Goal: Task Accomplishment & Management: Manage account settings

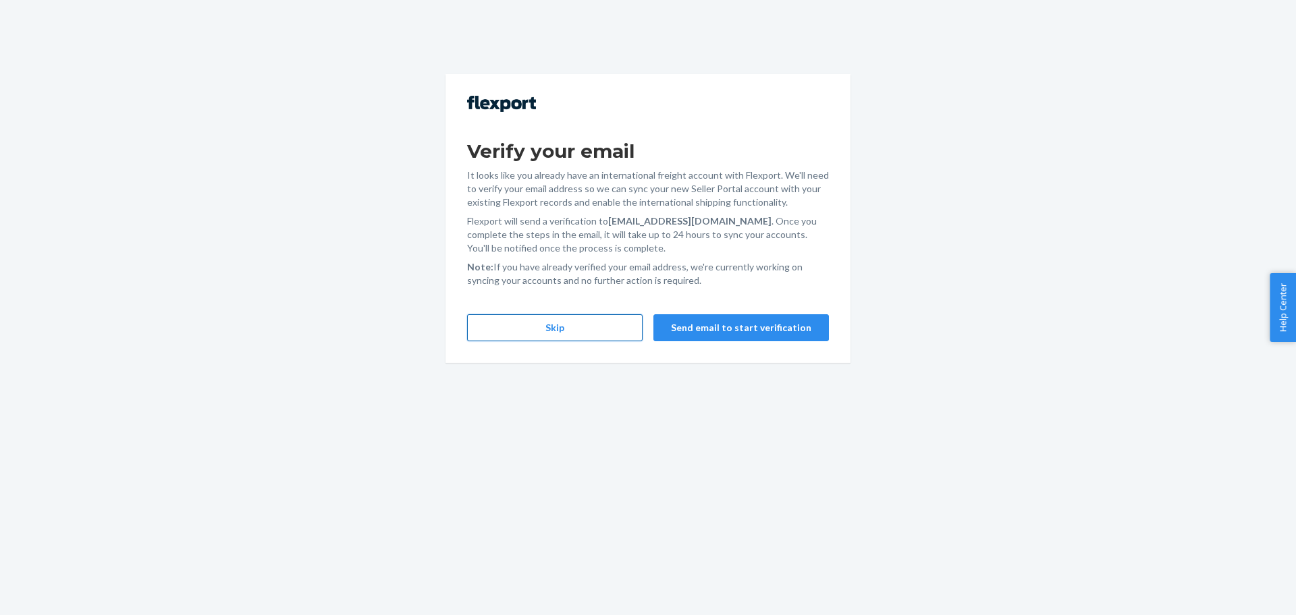
click at [550, 322] on button "Skip" at bounding box center [554, 327] width 175 height 27
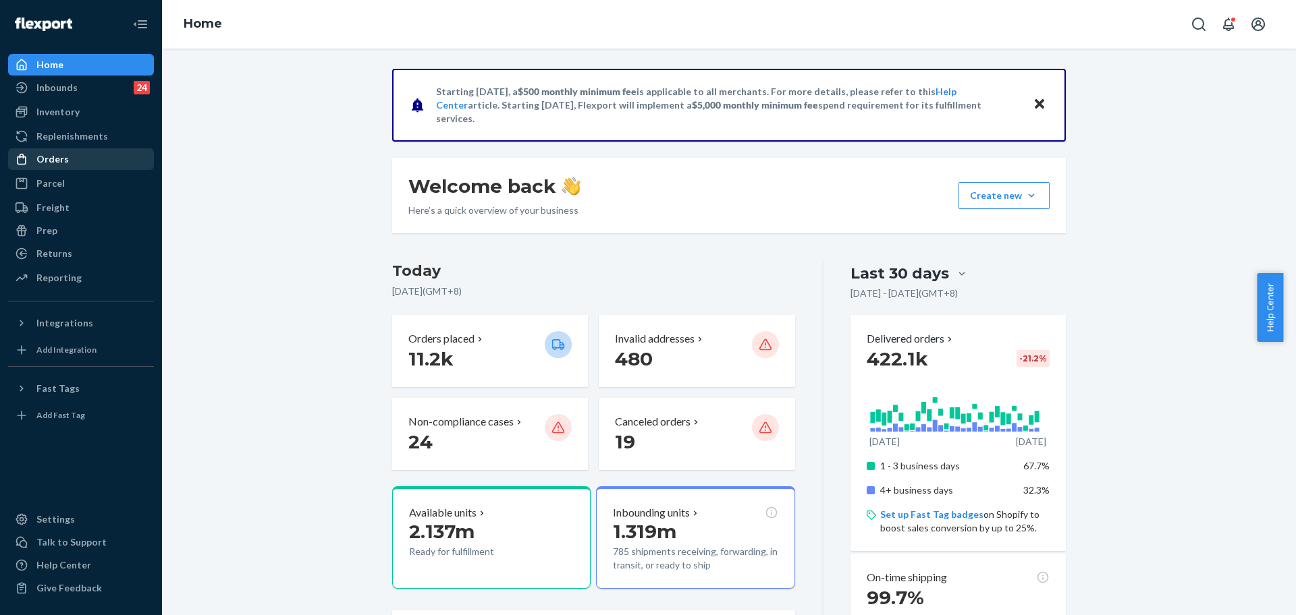
click at [70, 167] on div "Orders" at bounding box center [80, 159] width 143 height 19
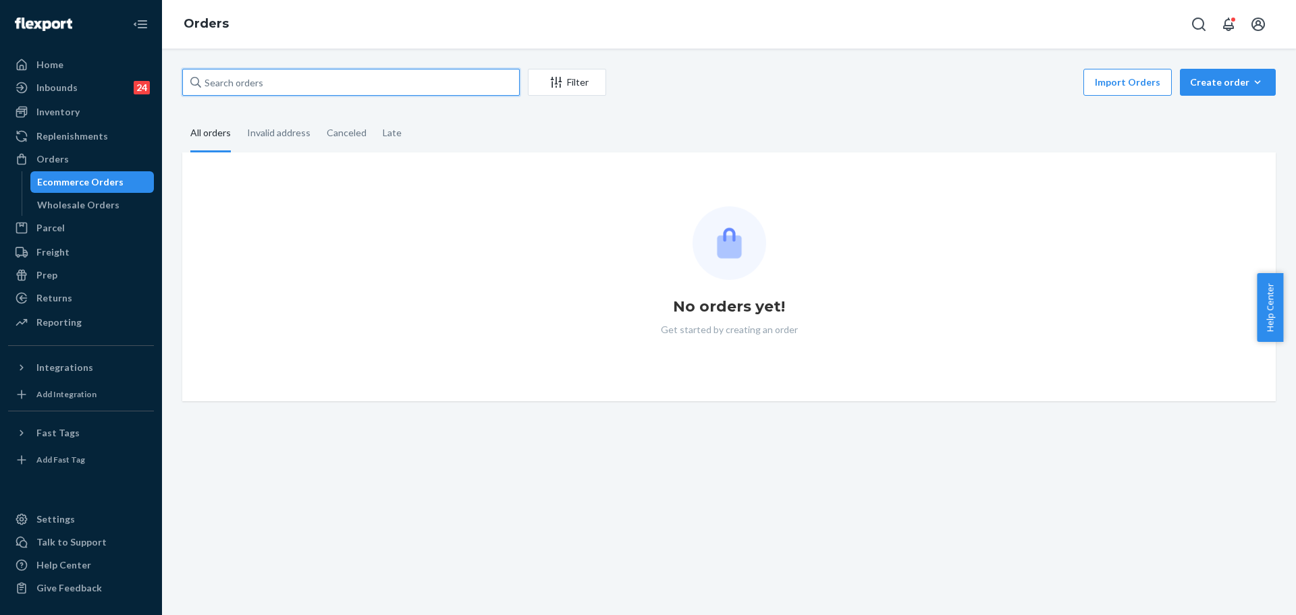
click at [315, 84] on input "text" at bounding box center [350, 82] width 337 height 27
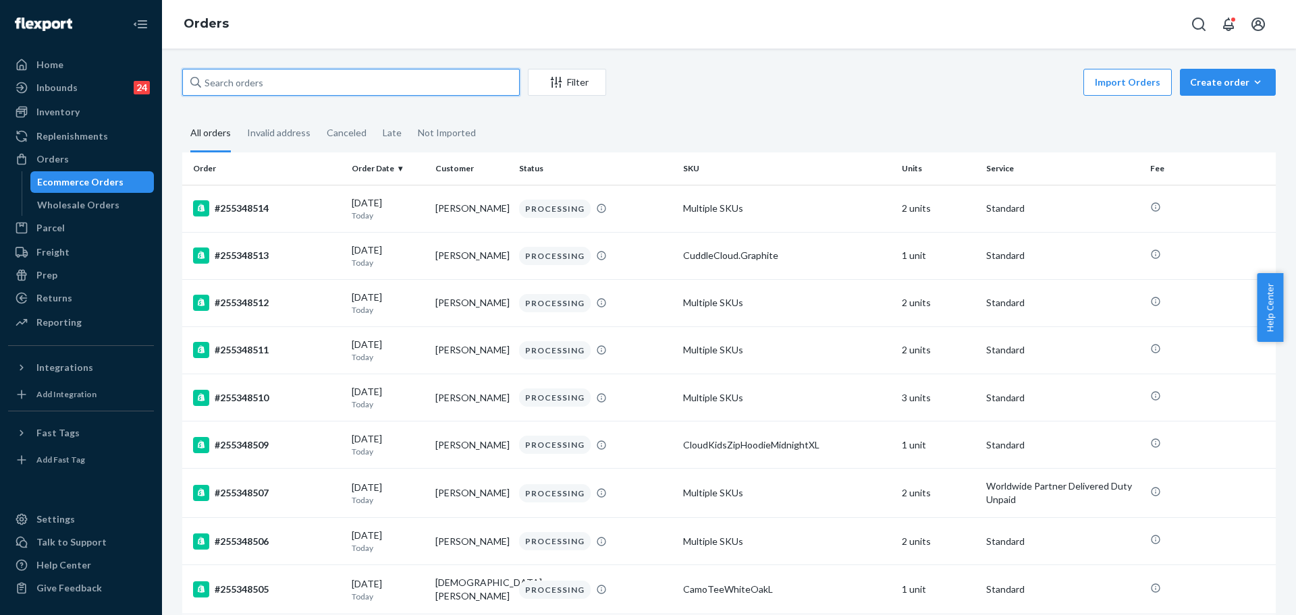
paste input "254816746"
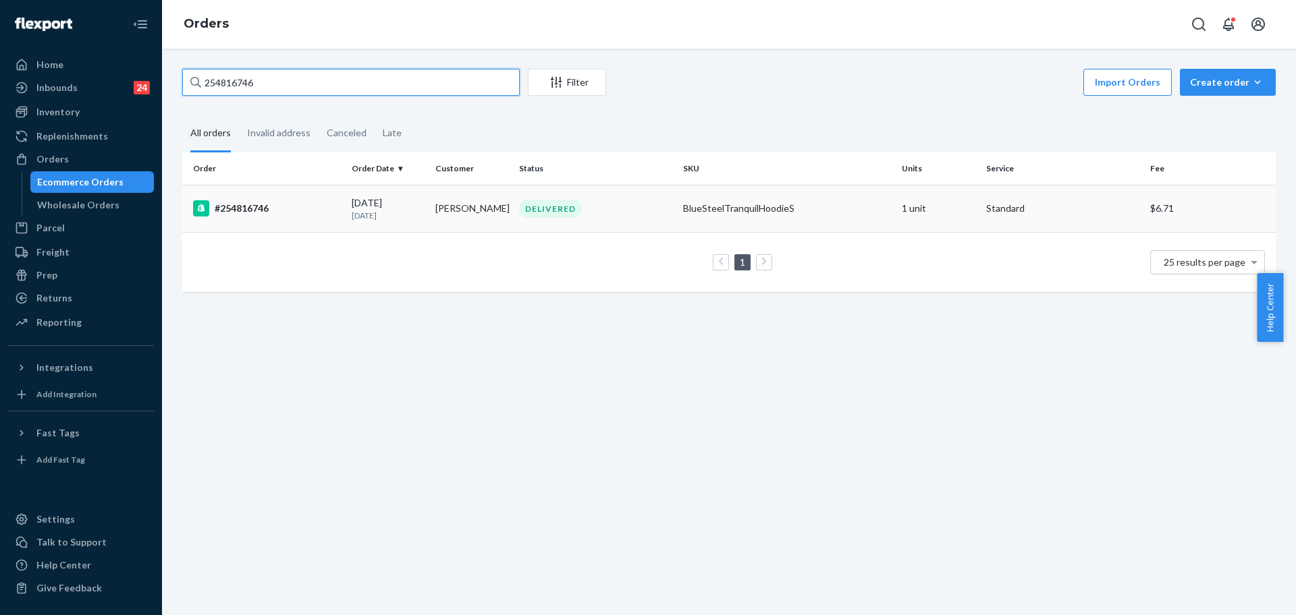
type input "254816746"
click at [811, 222] on td "BlueSteelTranquilHoodieS" at bounding box center [786, 208] width 219 height 47
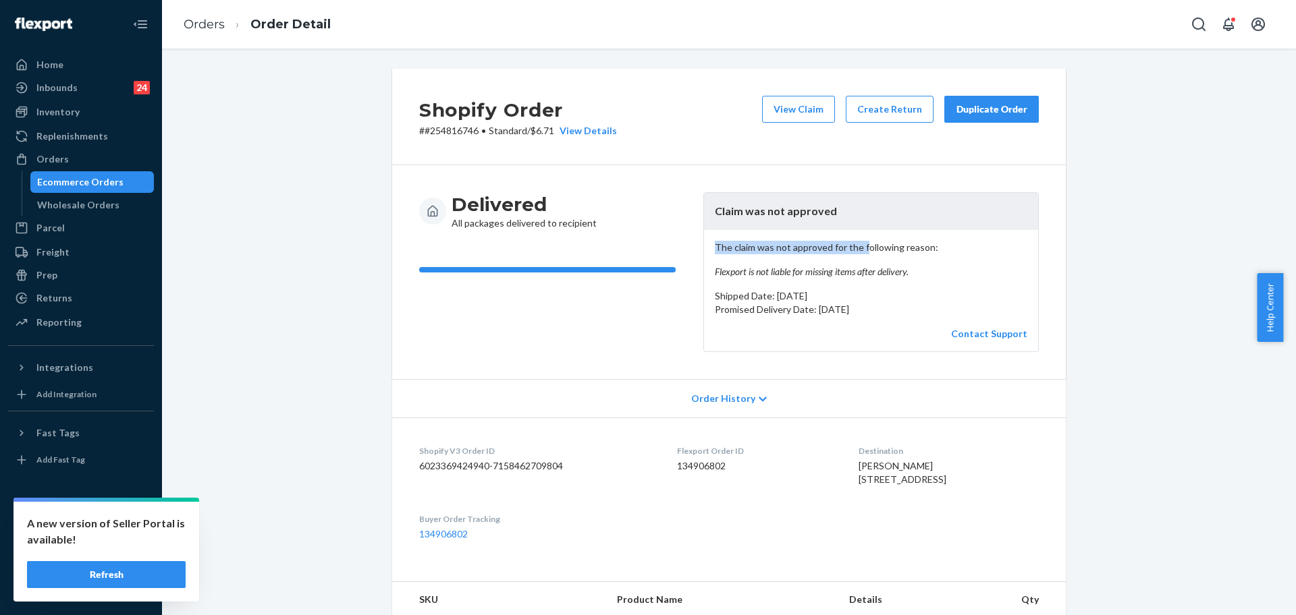
drag, startPoint x: 710, startPoint y: 251, endPoint x: 856, endPoint y: 246, distance: 145.8
click at [856, 246] on p "The claim was not approved for the following reason: Flexport is not liable for…" at bounding box center [871, 260] width 312 height 38
click at [464, 136] on p "# #254816746 • Standard / $6.71 View Details" at bounding box center [518, 130] width 198 height 13
click at [436, 136] on p "# #254816746 • Standard / $6.71 View Details" at bounding box center [518, 130] width 198 height 13
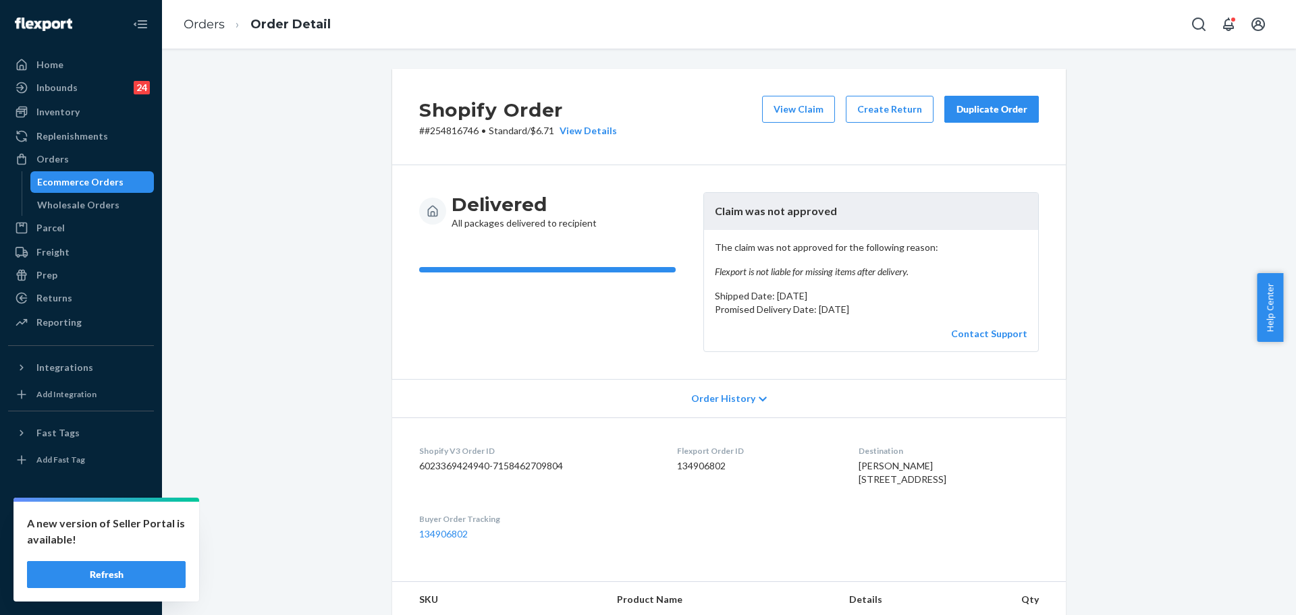
click at [437, 129] on p "# #254816746 • Standard / $6.71 View Details" at bounding box center [518, 130] width 198 height 13
drag, startPoint x: 437, startPoint y: 129, endPoint x: 426, endPoint y: 109, distance: 22.0
click at [437, 129] on p "# #254816746 • Standard / $6.71 View Details" at bounding box center [518, 130] width 198 height 13
copy p "254816746"
click at [111, 294] on div "Returns" at bounding box center [80, 298] width 143 height 19
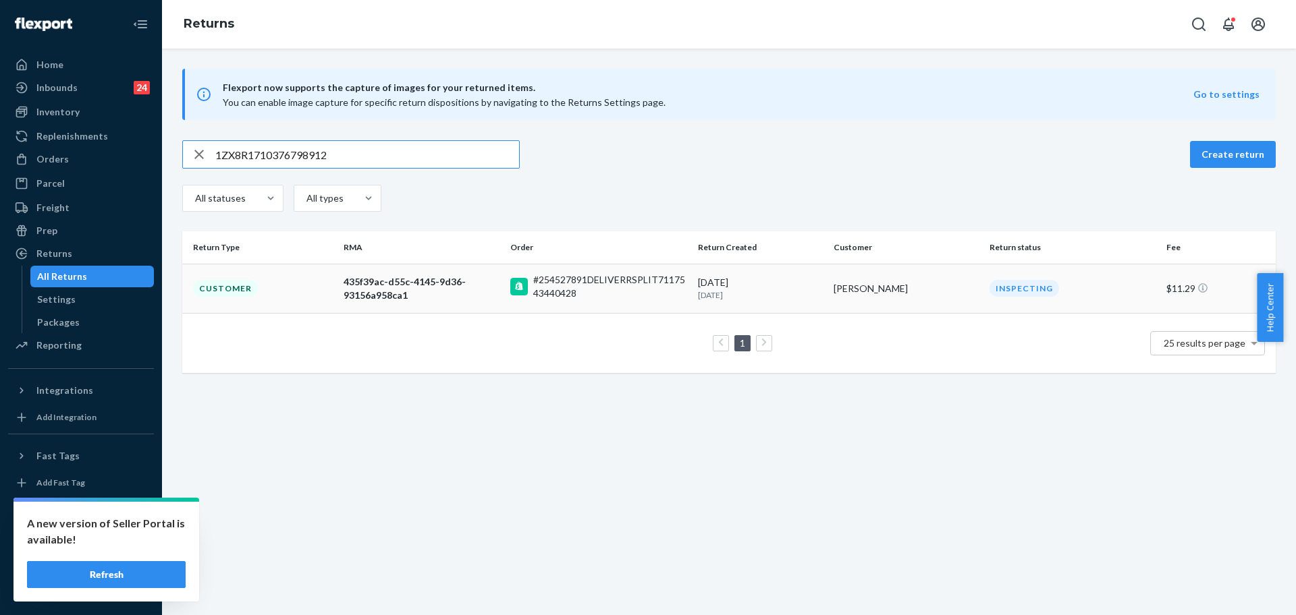
type input "1ZX8R1710376798912"
click at [813, 273] on td "8/27/2025 28 days ago" at bounding box center [760, 288] width 136 height 49
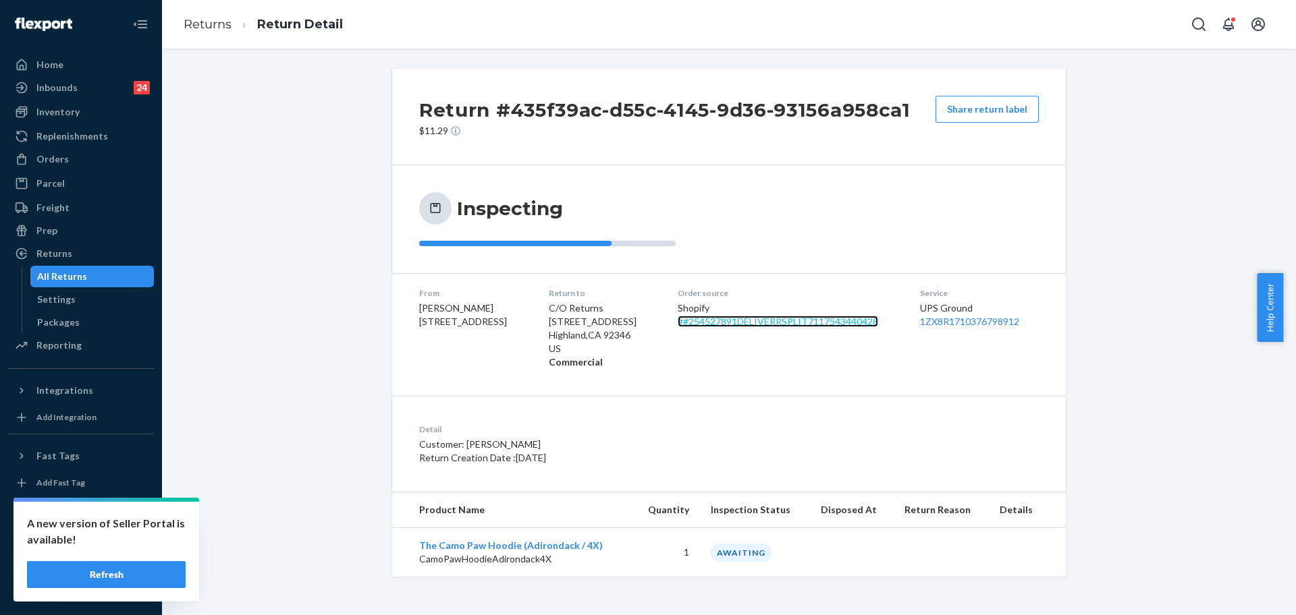
drag, startPoint x: 812, startPoint y: 323, endPoint x: 644, endPoint y: 381, distance: 178.4
click at [812, 323] on link "# #254527891DELIVERRSPLIT7117543440428" at bounding box center [777, 321] width 200 height 11
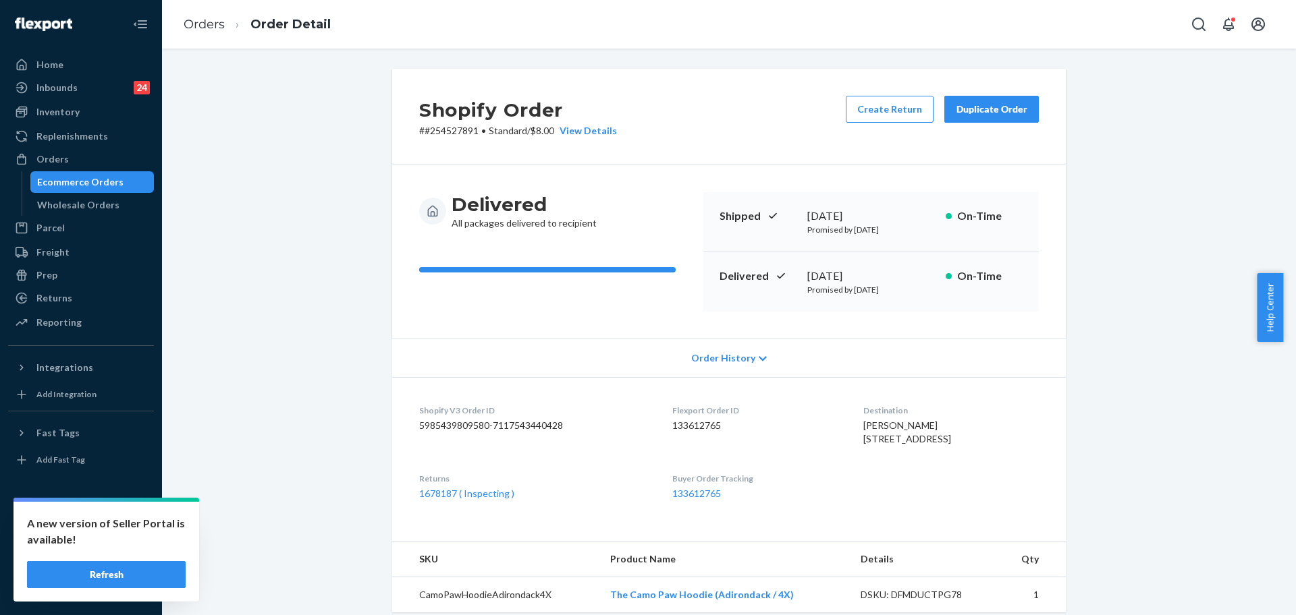
drag, startPoint x: 981, startPoint y: 113, endPoint x: 982, endPoint y: 143, distance: 30.4
click at [980, 113] on div "Duplicate Order" at bounding box center [991, 109] width 72 height 13
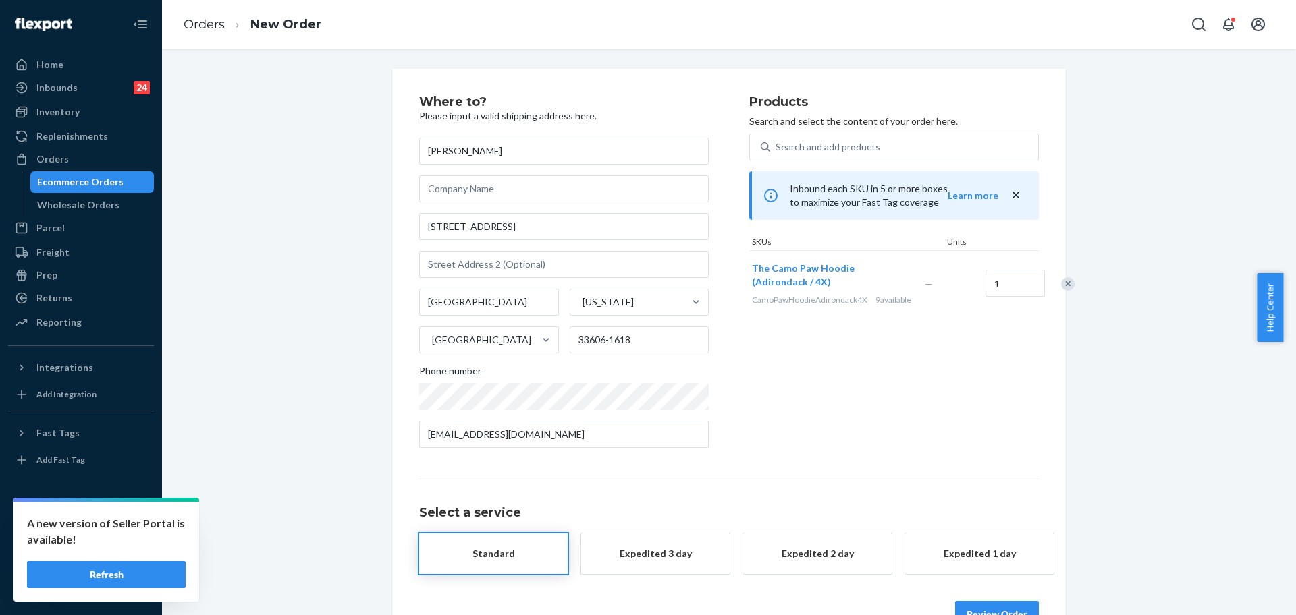
scroll to position [40, 0]
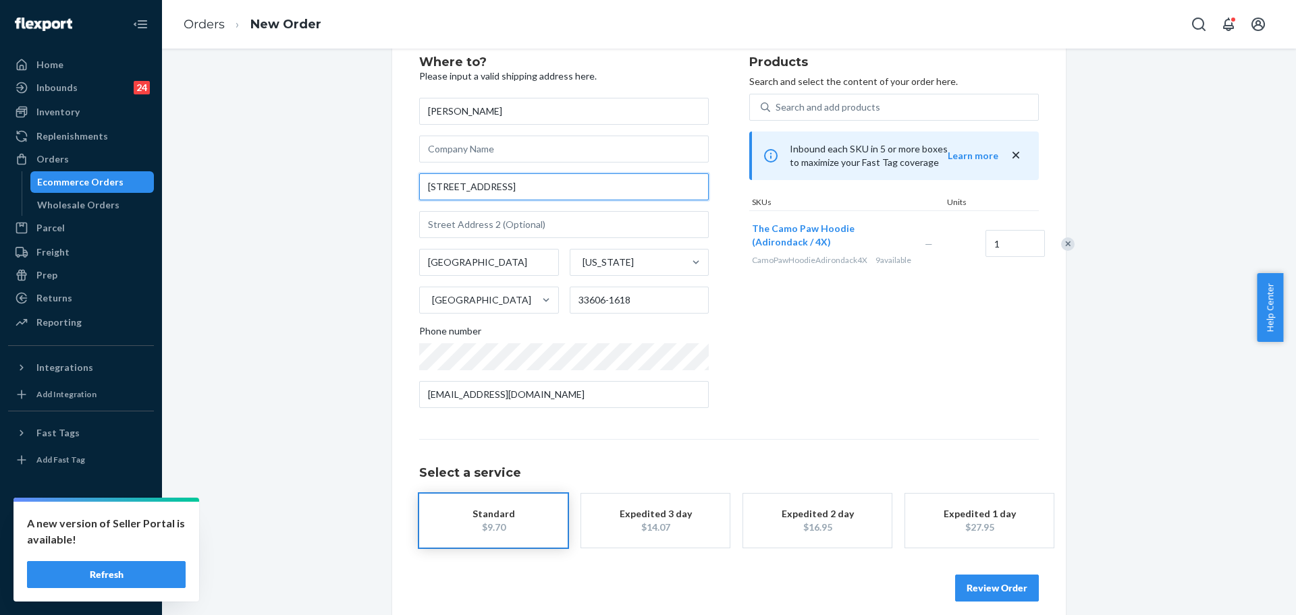
click at [584, 191] on input "1508 W North B St" at bounding box center [563, 186] width 289 height 27
paste input "508 w north b st, Tampa Fl 33606"
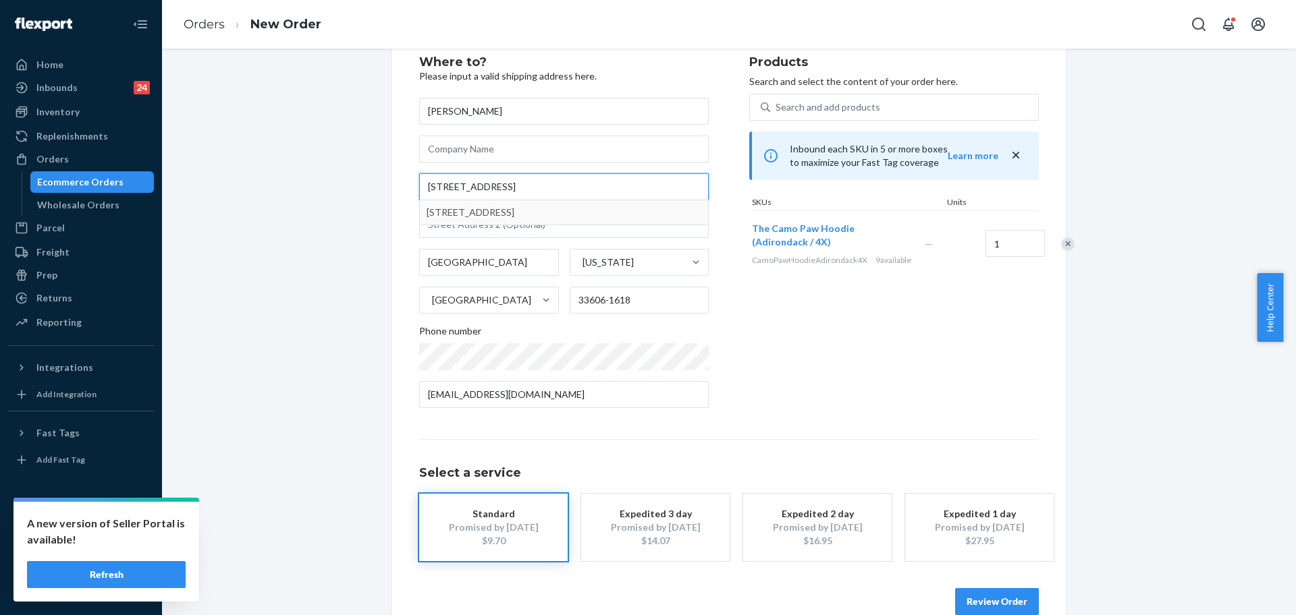
type input "508 w north b st, Tampa Fl 33606"
type input "33606"
type input "508 W North B St"
click at [211, 354] on div "Where to? Please input a valid shipping address here. Camden Lynn 508 W North B…" at bounding box center [728, 335] width 1113 height 613
drag, startPoint x: 1146, startPoint y: 545, endPoint x: 1103, endPoint y: 580, distance: 56.6
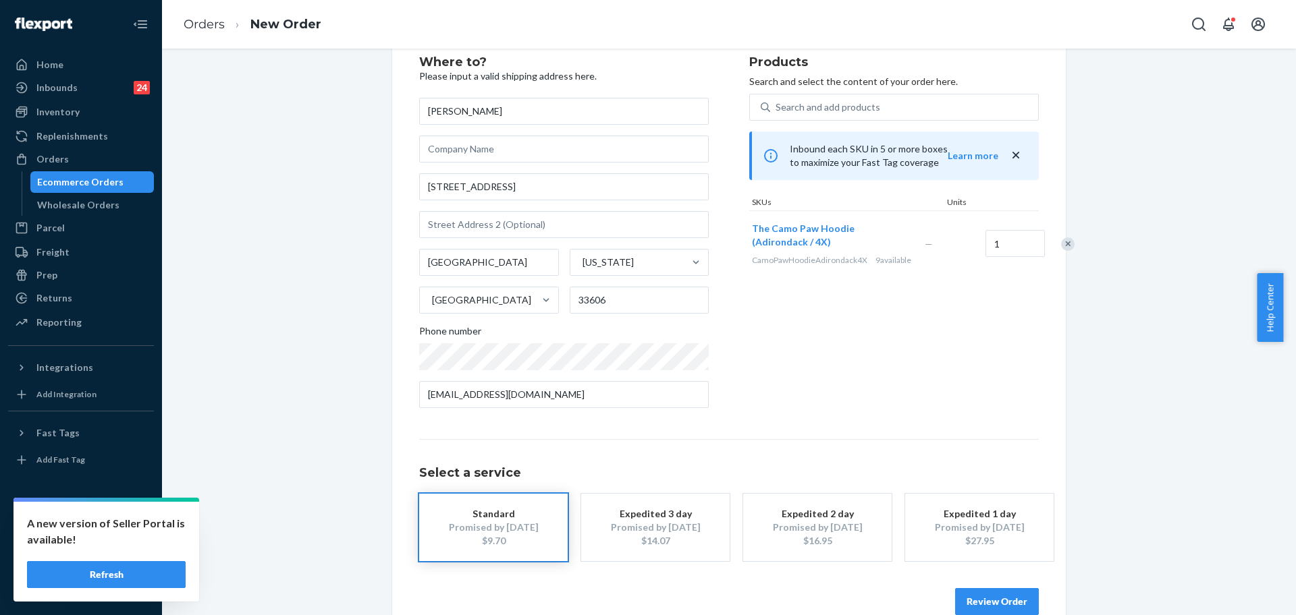
click at [1146, 545] on div "Where to? Please input a valid shipping address here. Camden Lynn 508 W North B…" at bounding box center [728, 335] width 1113 height 613
click at [1004, 597] on button "Review Order" at bounding box center [997, 601] width 84 height 27
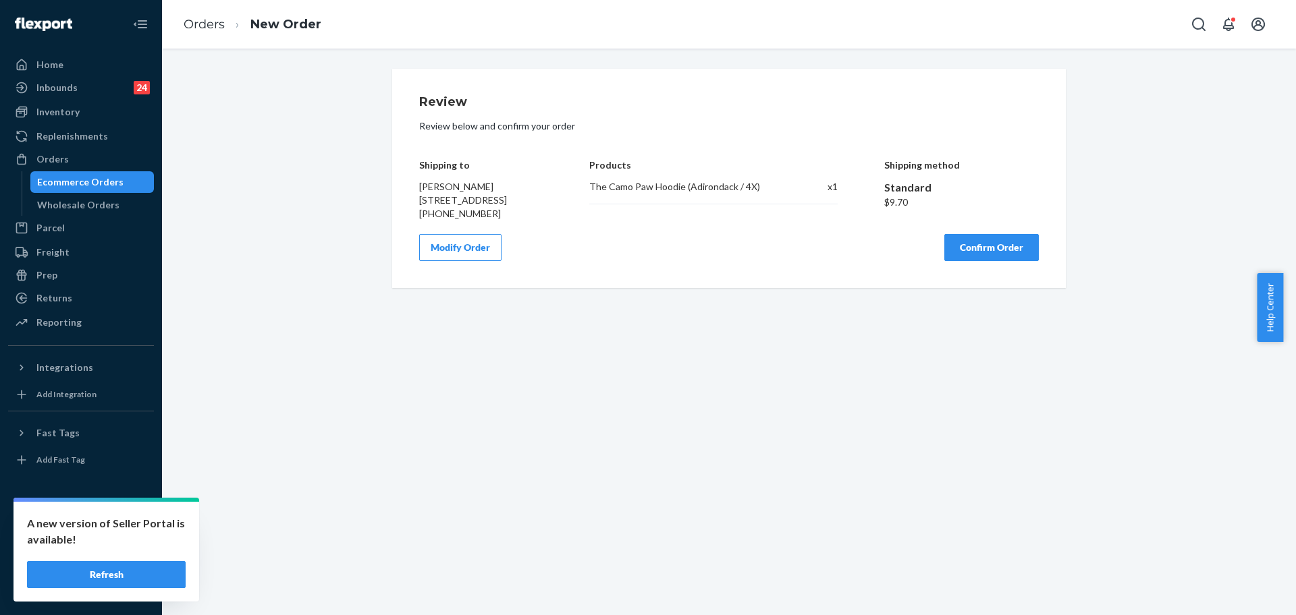
scroll to position [0, 0]
click at [997, 239] on div "Review Review below and confirm your order Shipping to Camden Lynn 508 W North …" at bounding box center [728, 178] width 619 height 165
click at [1003, 258] on button "Confirm Order" at bounding box center [991, 247] width 94 height 27
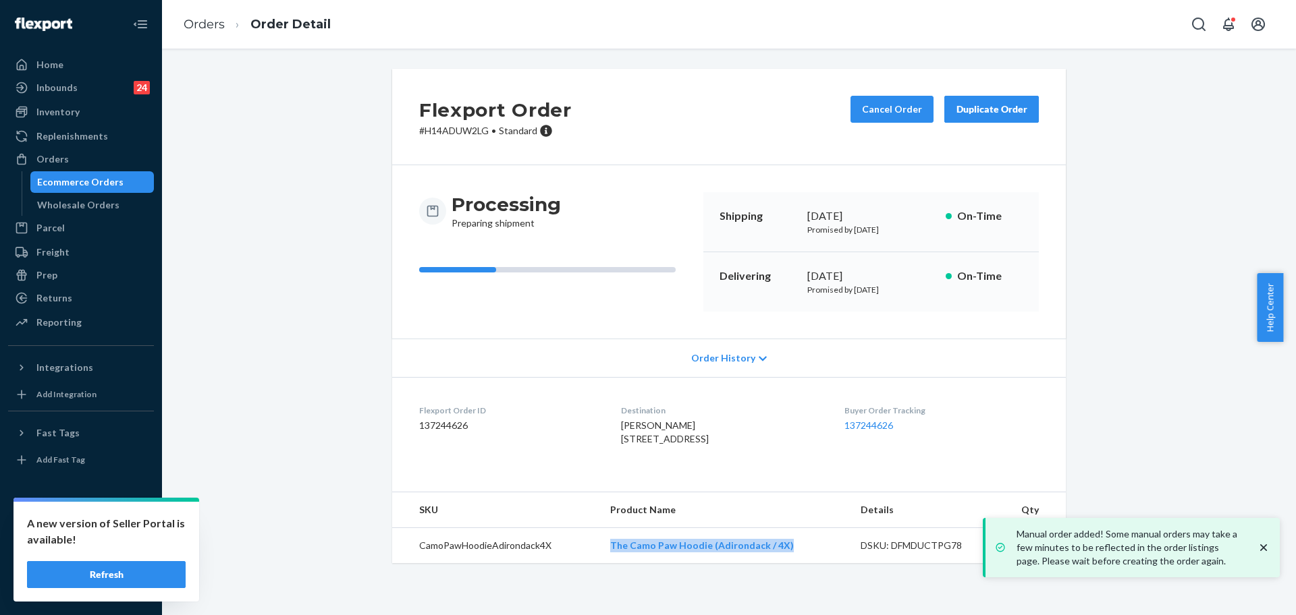
copy link "The Camo Paw Hoodie (Adirondack / 4X)"
drag, startPoint x: 742, startPoint y: 579, endPoint x: 606, endPoint y: 567, distance: 136.8
click at [606, 564] on td "The Camo Paw Hoodie (Adirondack / 4X)" at bounding box center [724, 546] width 250 height 36
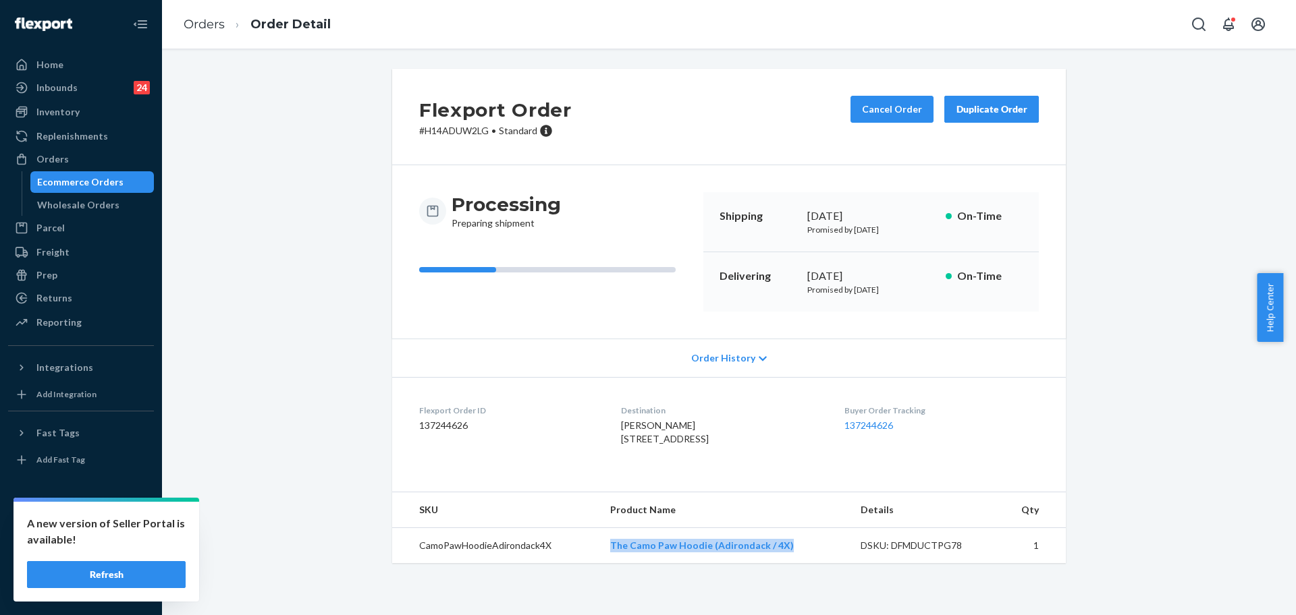
copy link "The Camo Paw Hoodie (Adirondack / 4X)"
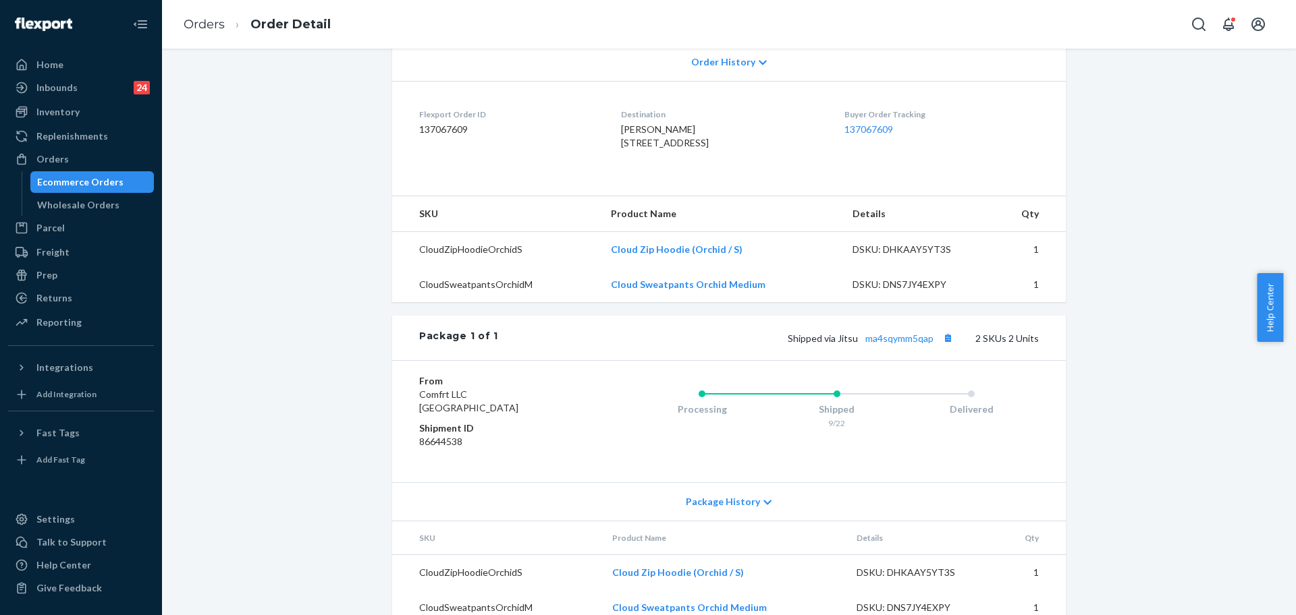
scroll to position [337, 0]
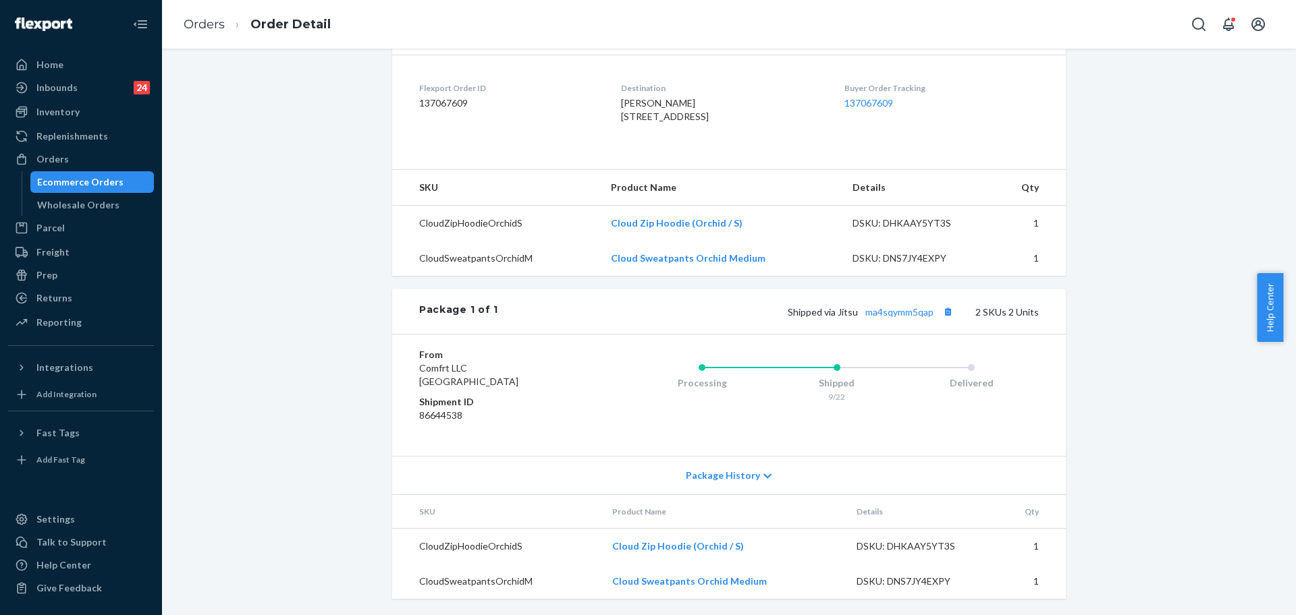
click at [891, 333] on div "Package 1 of 1 Shipped via Jitsu ma4sqymm5qap 2 SKUs 2 Units" at bounding box center [728, 311] width 673 height 45
click at [891, 318] on link "ma4sqymm5qap" at bounding box center [899, 311] width 68 height 11
